Goal: Transaction & Acquisition: Purchase product/service

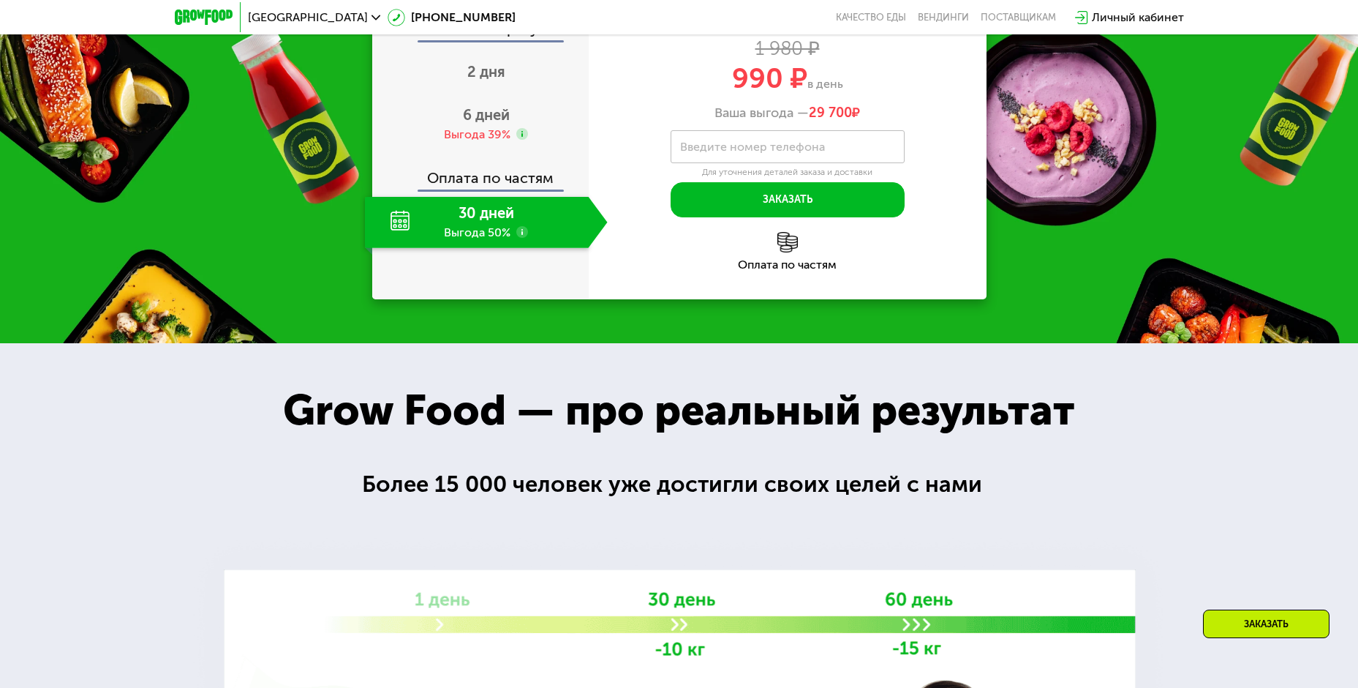
scroll to position [1609, 0]
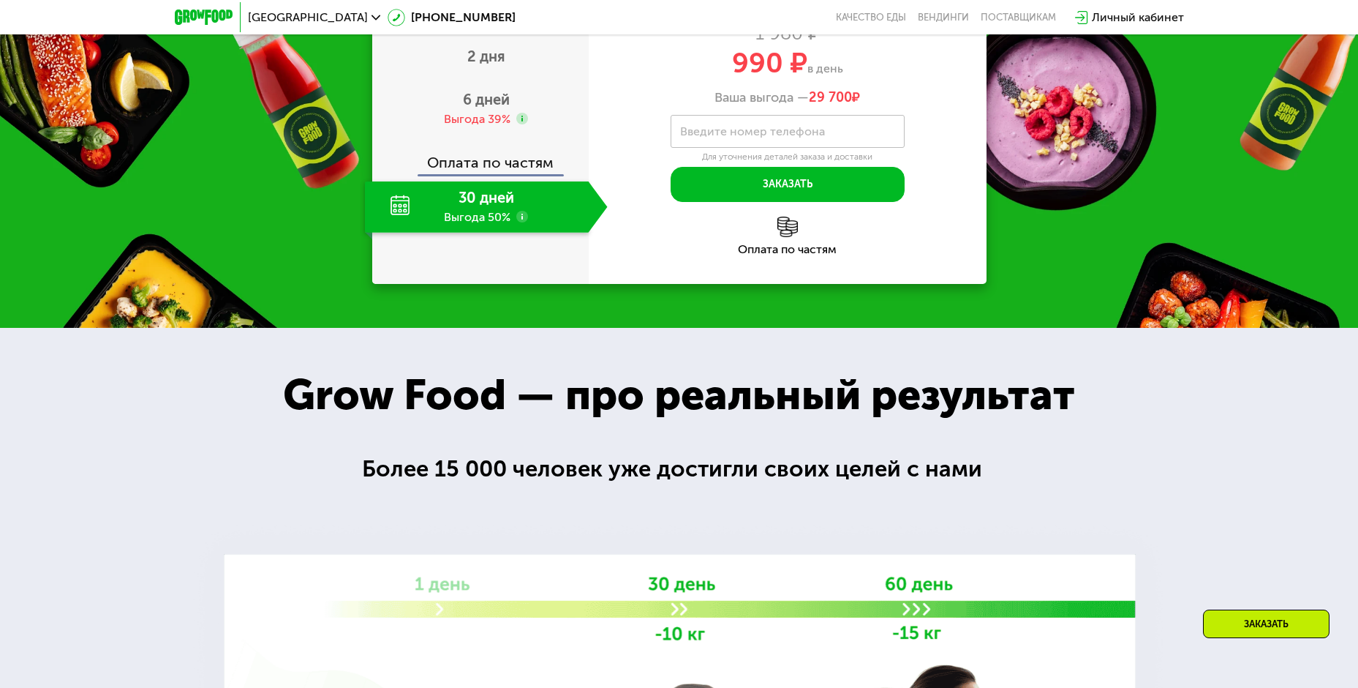
click at [516, 222] on icon at bounding box center [522, 217] width 12 height 12
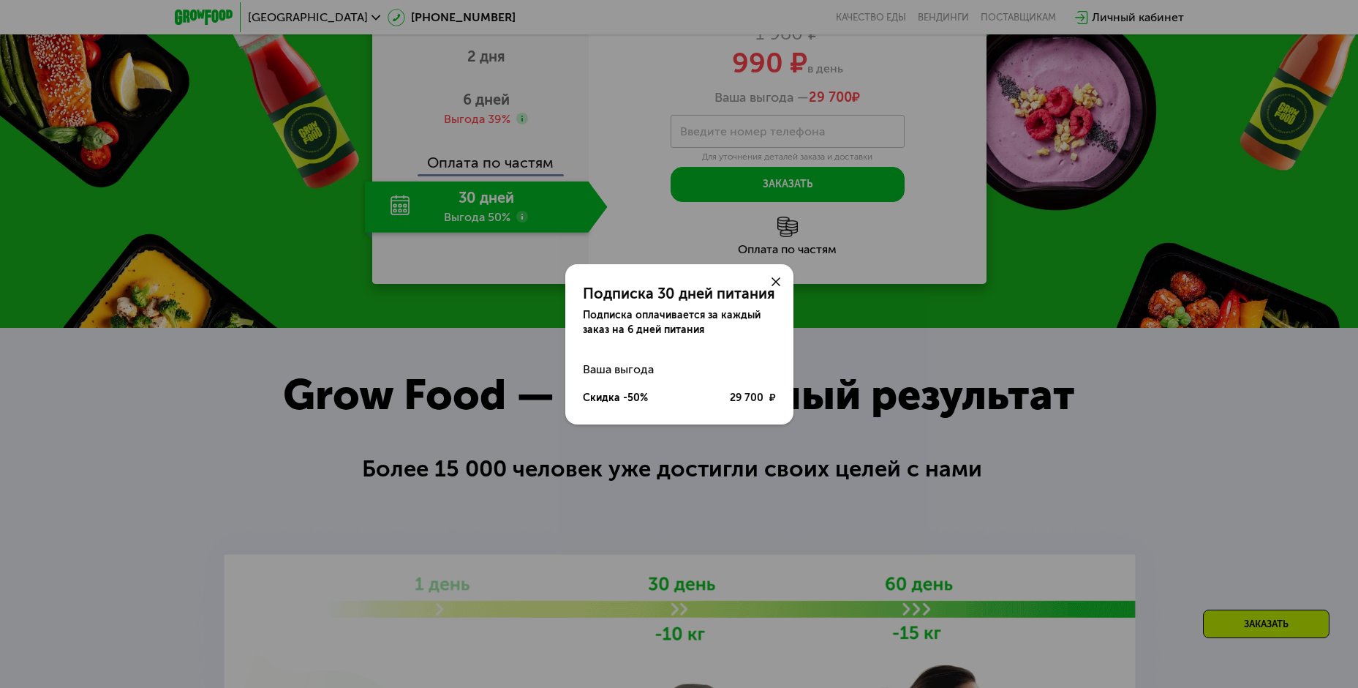
click at [775, 279] on icon at bounding box center [776, 281] width 9 height 9
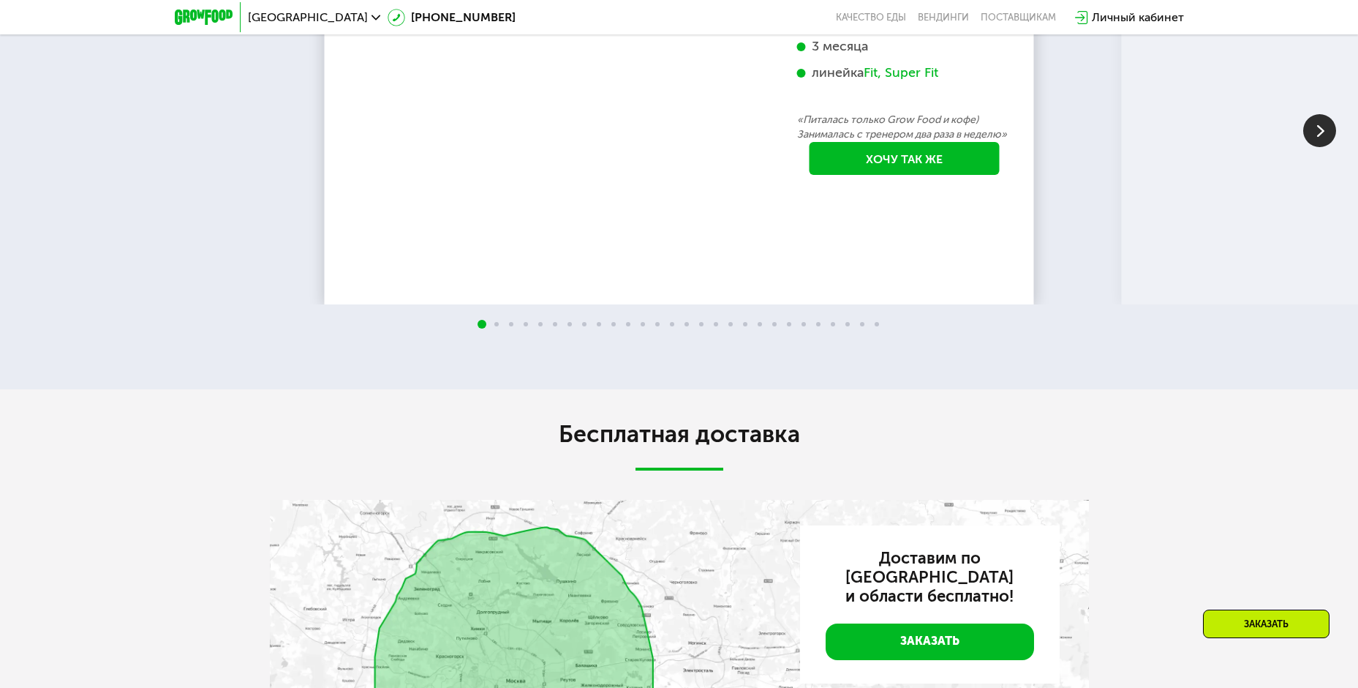
scroll to position [2853, 0]
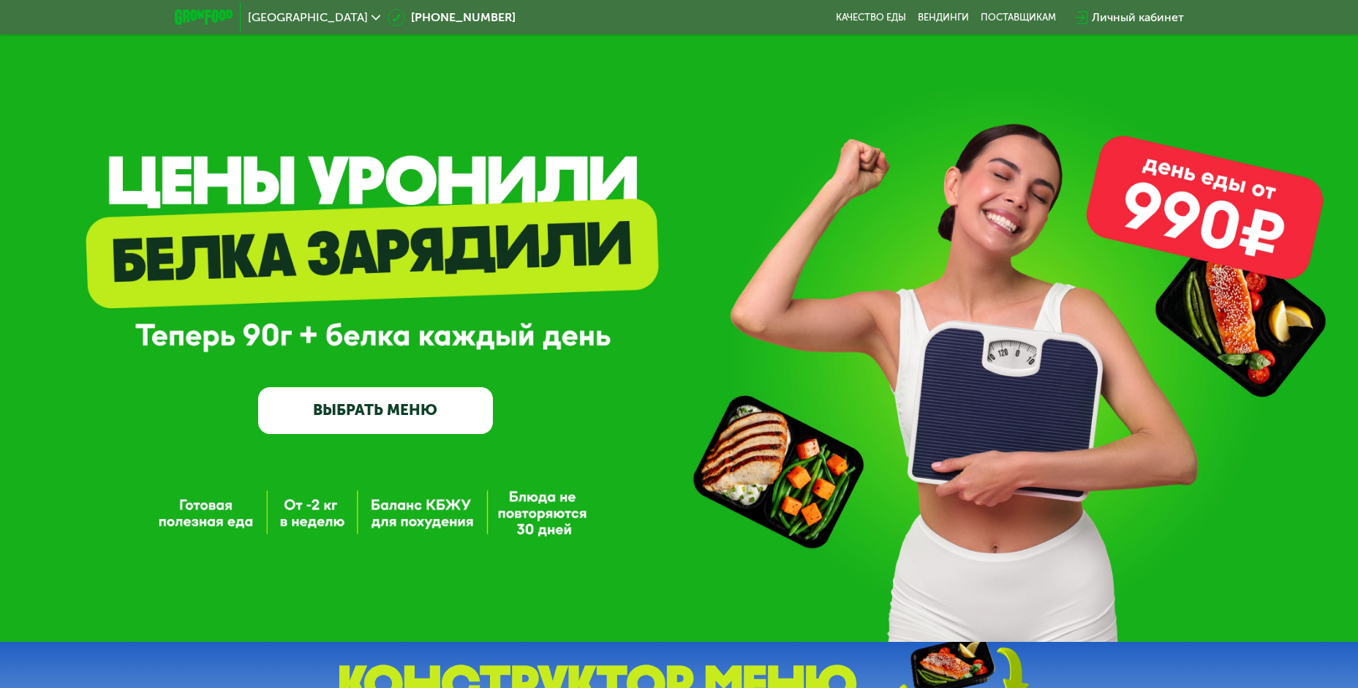
click at [421, 411] on link "ВЫБРАТЬ МЕНЮ" at bounding box center [375, 410] width 235 height 47
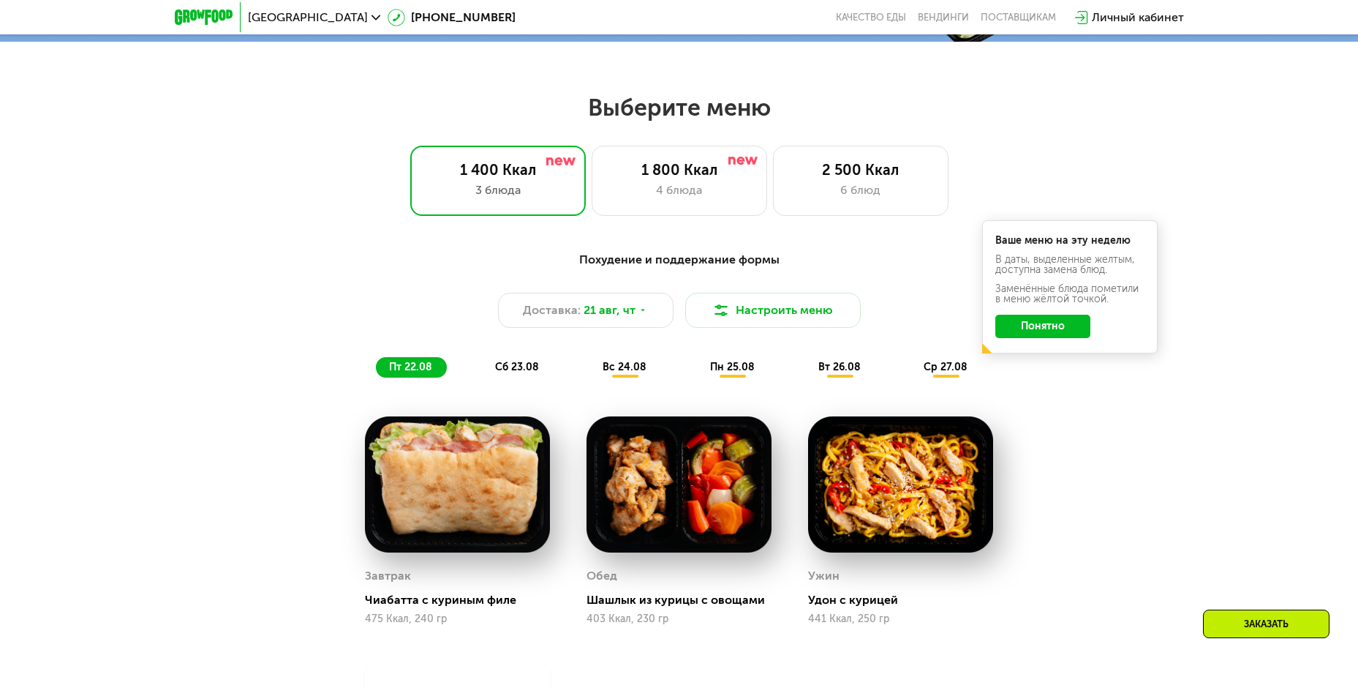
scroll to position [773, 0]
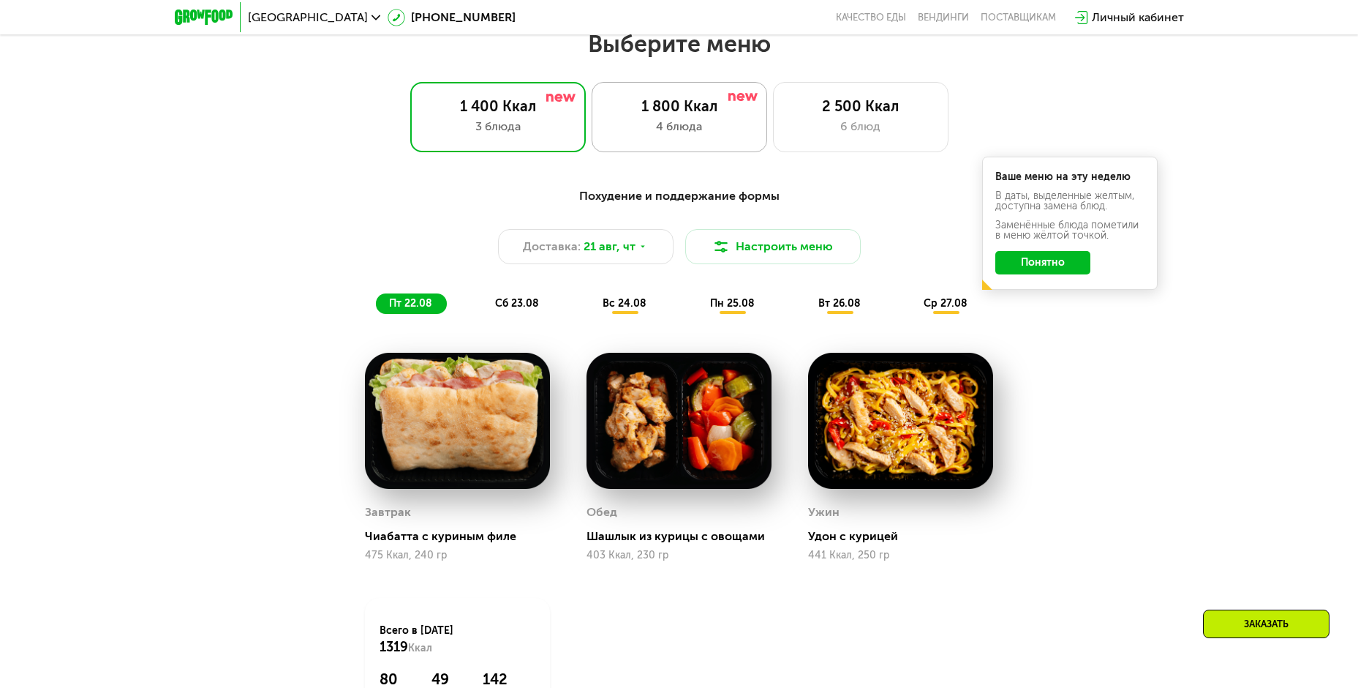
click at [697, 127] on div "4 блюда" at bounding box center [679, 127] width 145 height 18
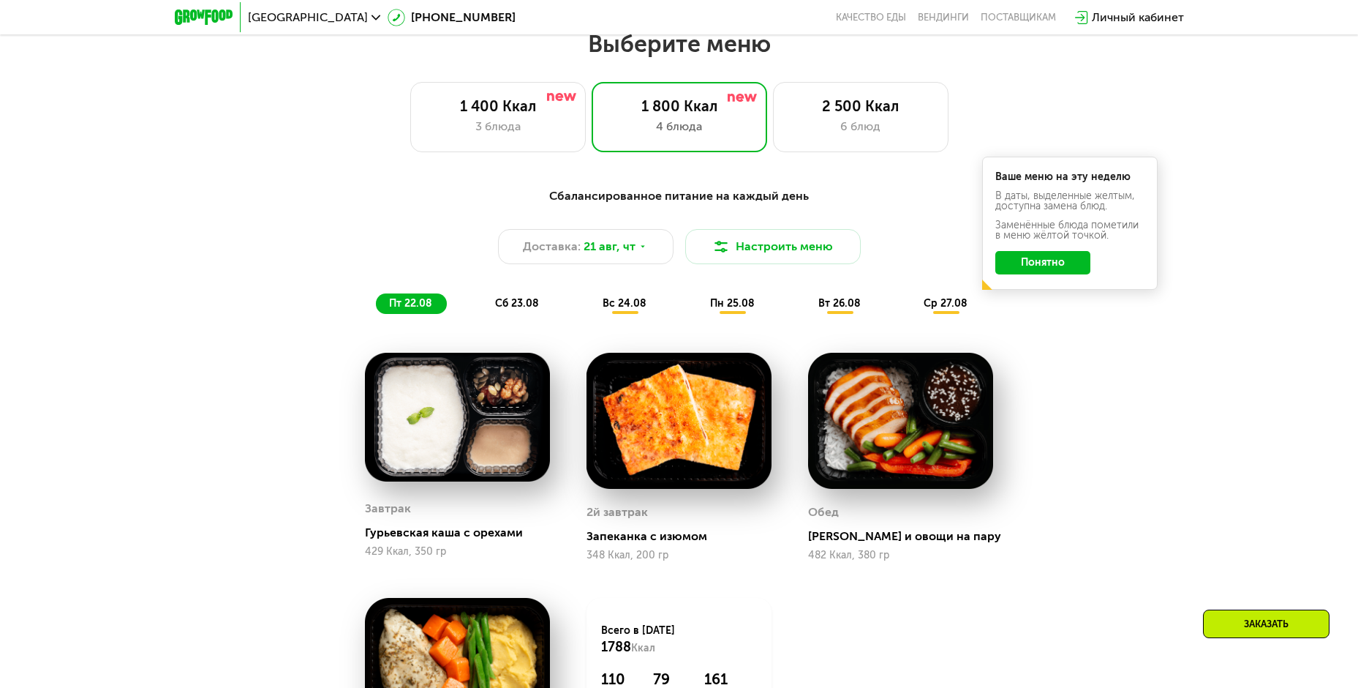
click at [1054, 266] on button "Понятно" at bounding box center [1043, 262] width 95 height 23
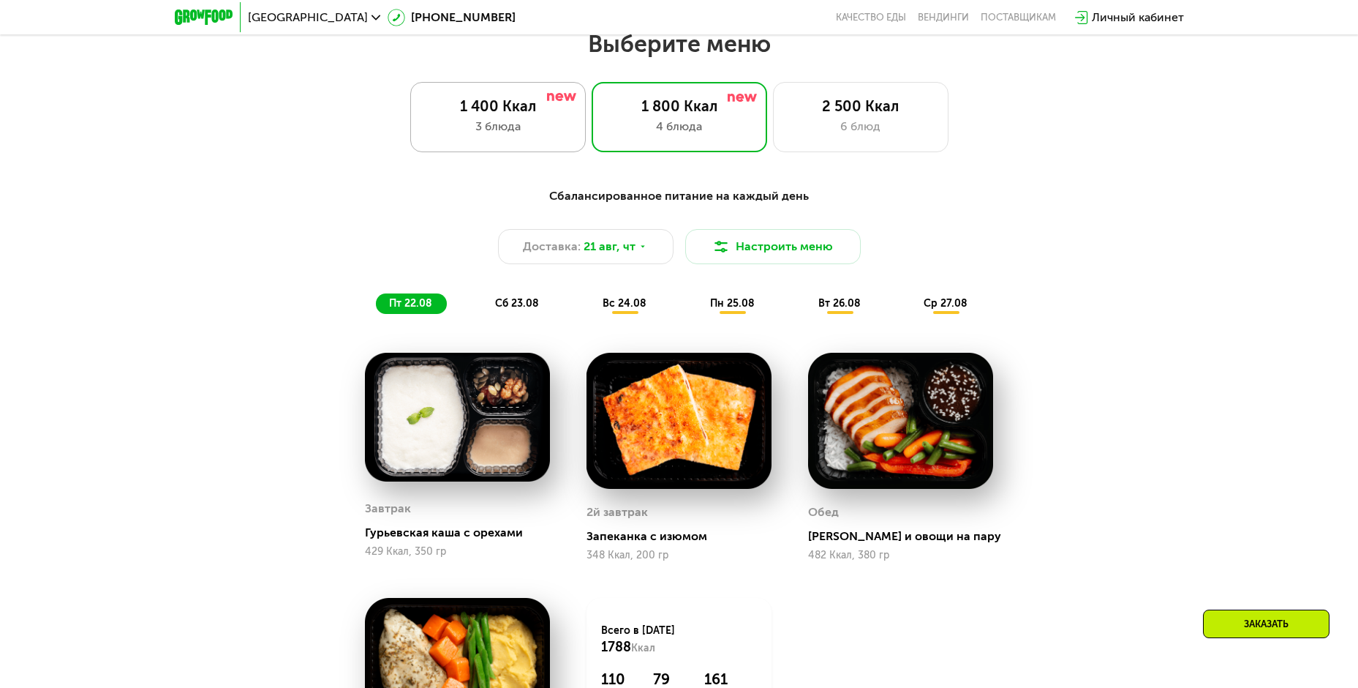
click at [530, 115] on div "1 400 Ккал" at bounding box center [498, 106] width 145 height 18
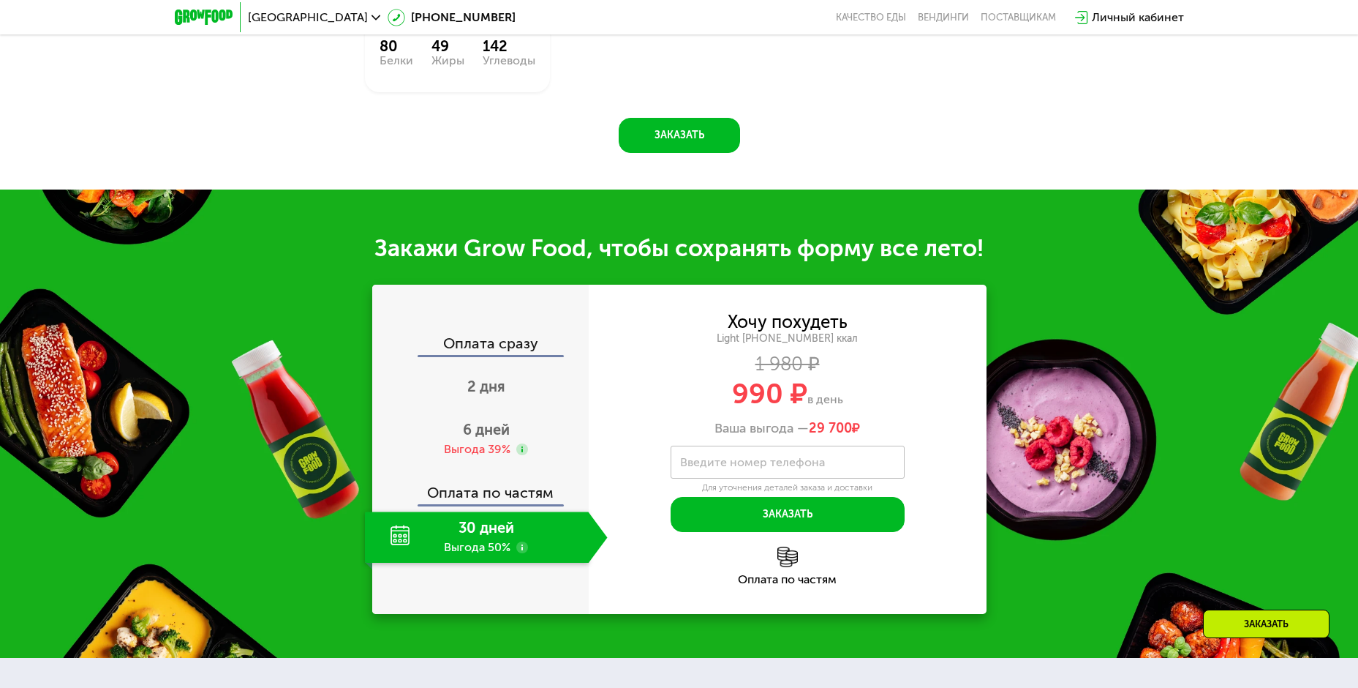
scroll to position [1432, 0]
